Goal: Task Accomplishment & Management: Use online tool/utility

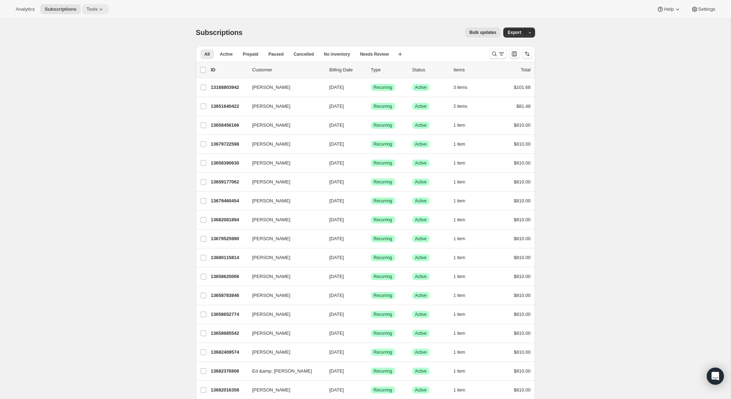
click at [97, 11] on span "Tools" at bounding box center [91, 9] width 11 height 6
click at [87, 50] on span "Bundles" at bounding box center [99, 48] width 63 height 7
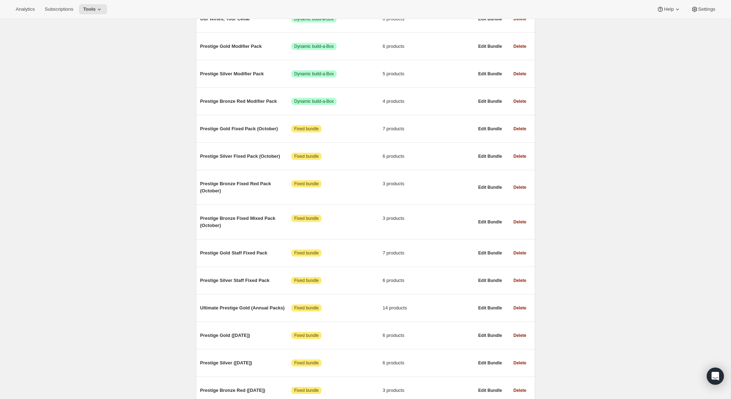
scroll to position [118, 0]
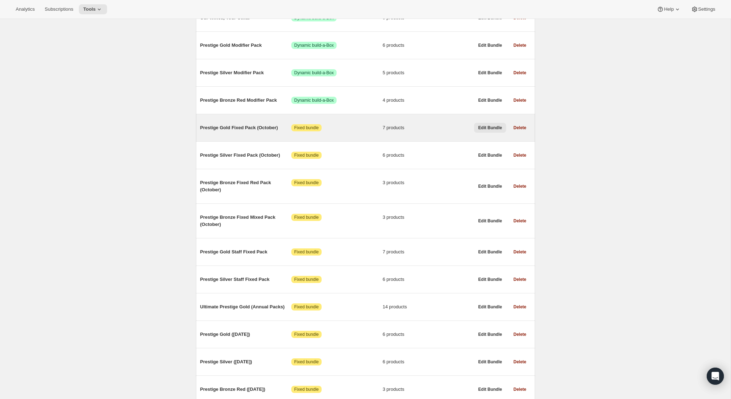
click at [490, 129] on span "Edit Bundle" at bounding box center [490, 128] width 24 height 6
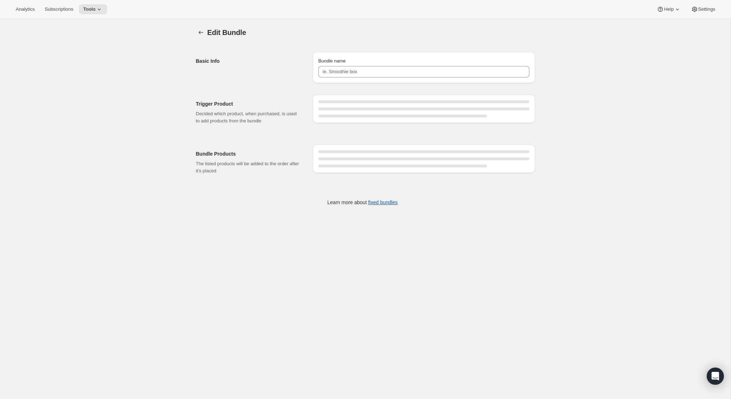
type input "Prestige Gold Fixed Pack (October)"
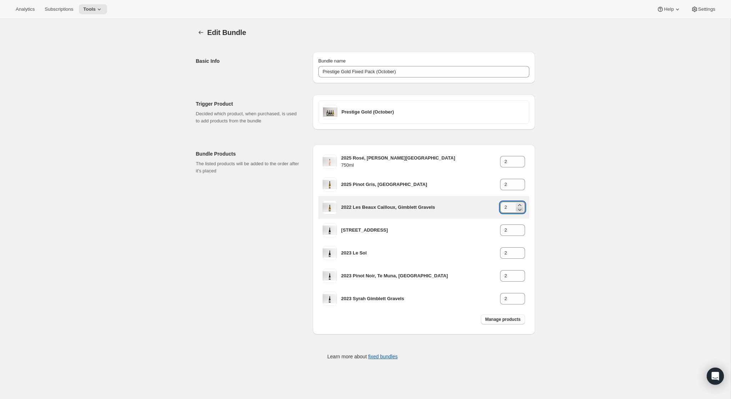
click at [520, 210] on icon at bounding box center [520, 210] width 4 height 2
type input "1"
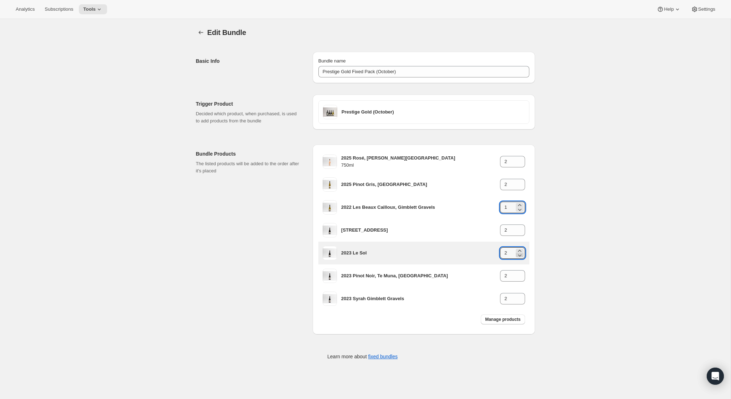
click at [520, 256] on icon at bounding box center [519, 254] width 7 height 7
type input "1"
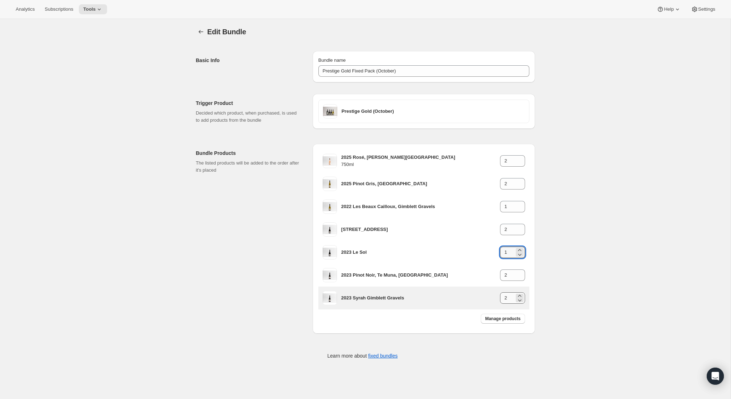
scroll to position [2, 0]
